Goal: Information Seeking & Learning: Learn about a topic

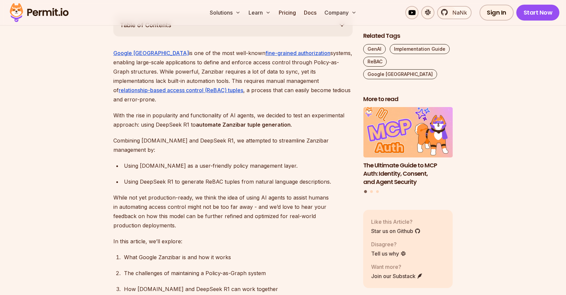
scroll to position [9, 0]
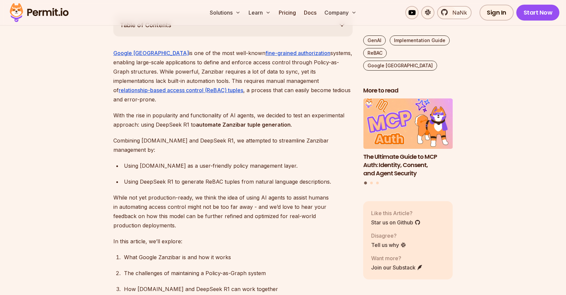
click at [172, 57] on p "Google Zanzibar is one of the most well-known fine-grained authorization system…" at bounding box center [232, 76] width 239 height 56
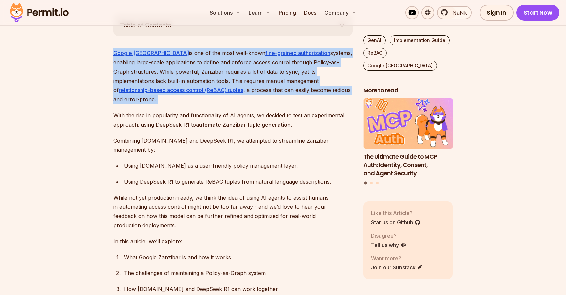
click at [172, 57] on p "Google Zanzibar is one of the most well-known fine-grained authorization system…" at bounding box center [232, 76] width 239 height 56
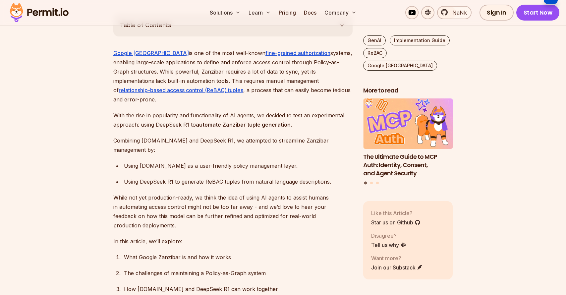
click at [146, 61] on p "Google Zanzibar is one of the most well-known fine-grained authorization system…" at bounding box center [232, 76] width 239 height 56
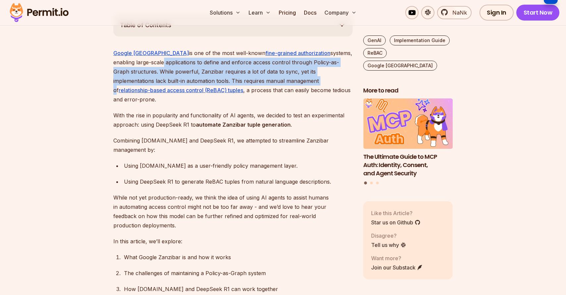
drag, startPoint x: 139, startPoint y: 62, endPoint x: 252, endPoint y: 78, distance: 113.9
click at [261, 81] on p "Google Zanzibar is one of the most well-known fine-grained authorization system…" at bounding box center [232, 76] width 239 height 56
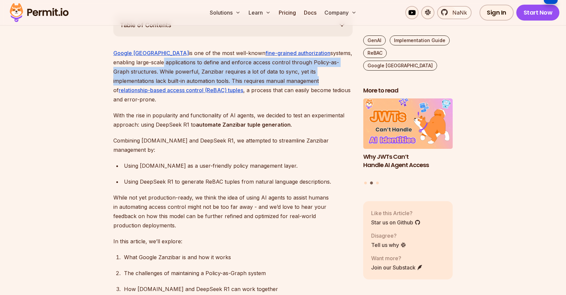
click at [230, 66] on p "Google Zanzibar is one of the most well-known fine-grained authorization system…" at bounding box center [232, 76] width 239 height 56
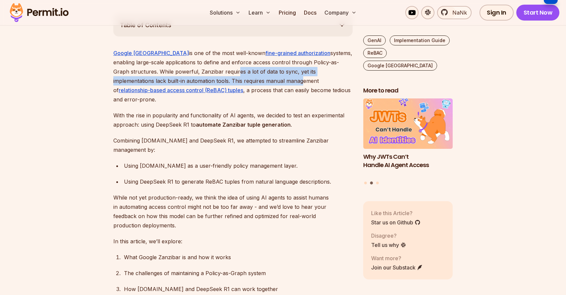
drag, startPoint x: 219, startPoint y: 73, endPoint x: 245, endPoint y: 80, distance: 27.2
click at [245, 80] on p "Google Zanzibar is one of the most well-known fine-grained authorization system…" at bounding box center [232, 76] width 239 height 56
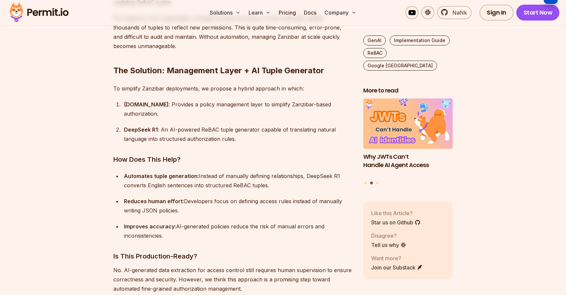
scroll to position [3626, 0]
